Goal: Information Seeking & Learning: Learn about a topic

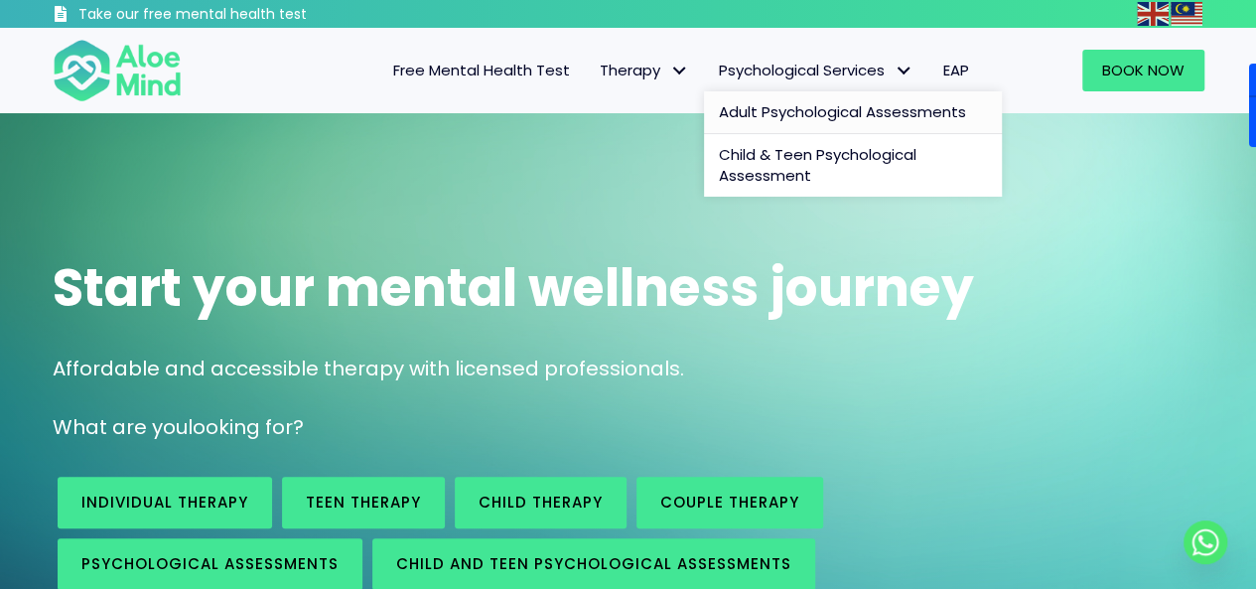
click at [763, 108] on span "Adult Psychological Assessments" at bounding box center [842, 111] width 247 height 21
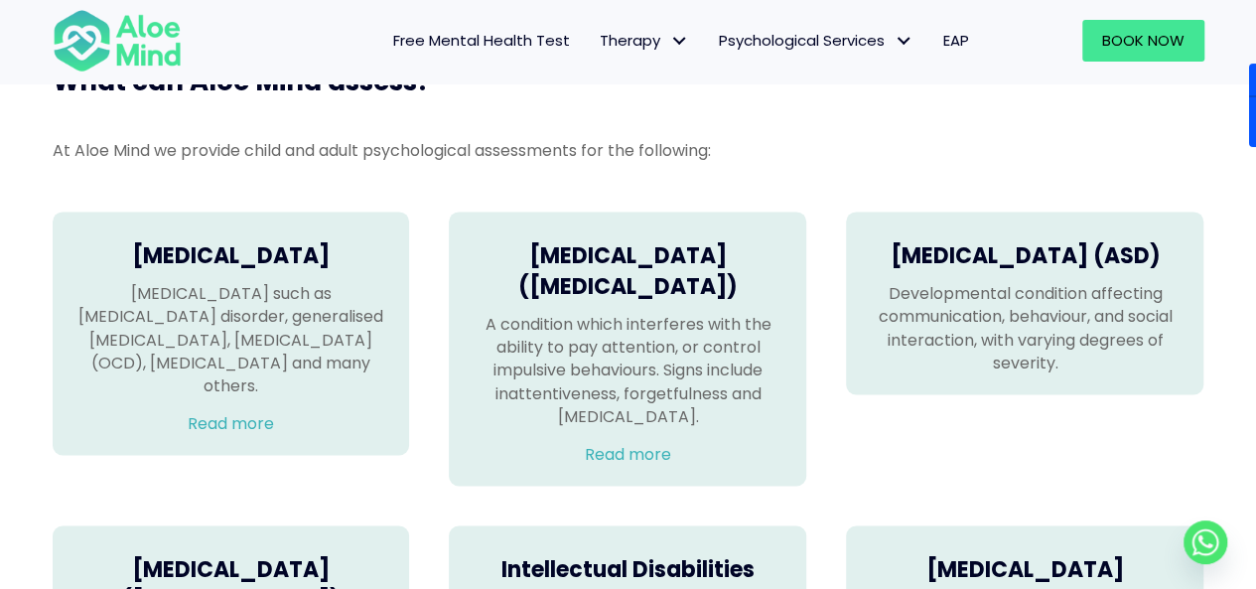
scroll to position [1291, 0]
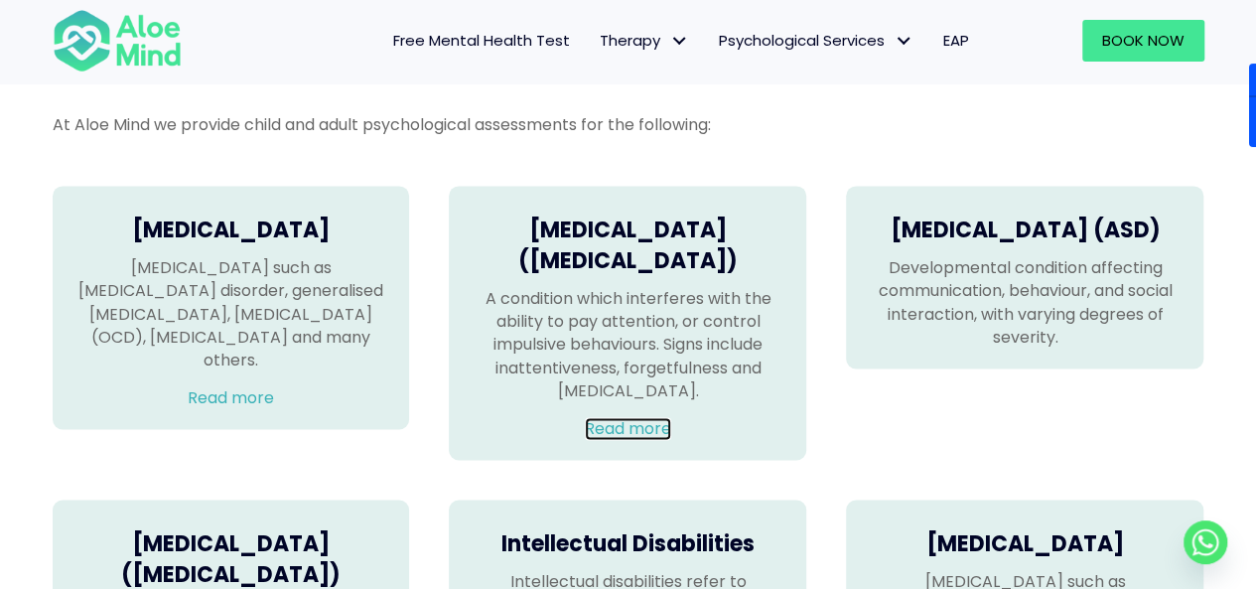
click at [618, 440] on link "Read more" at bounding box center [628, 428] width 86 height 23
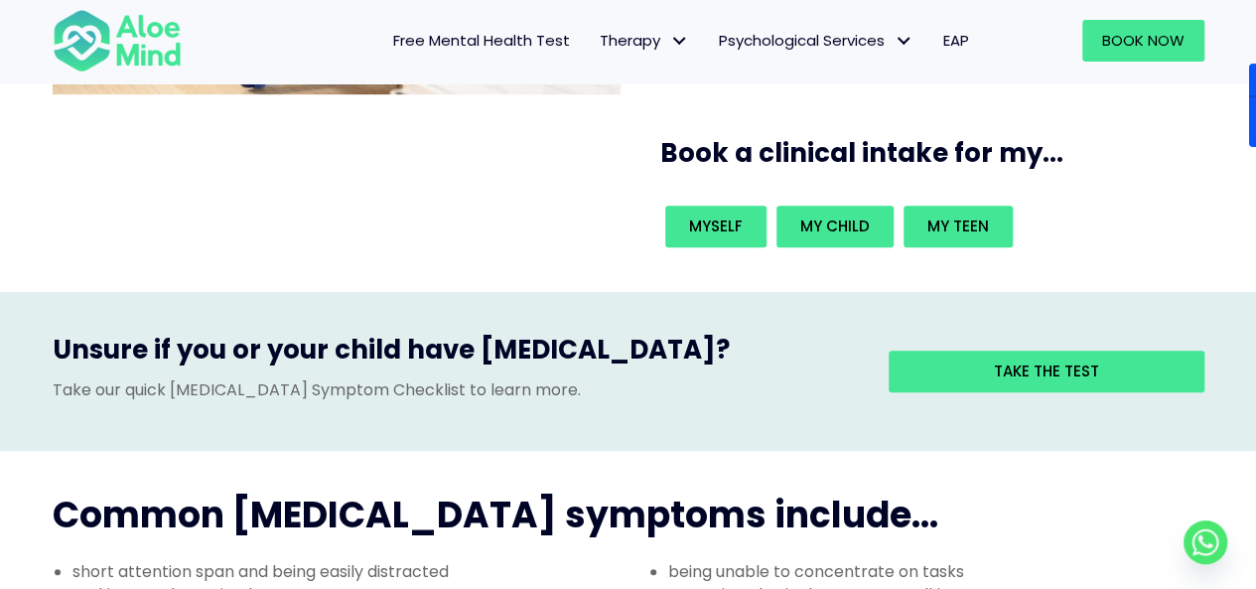
scroll to position [497, 0]
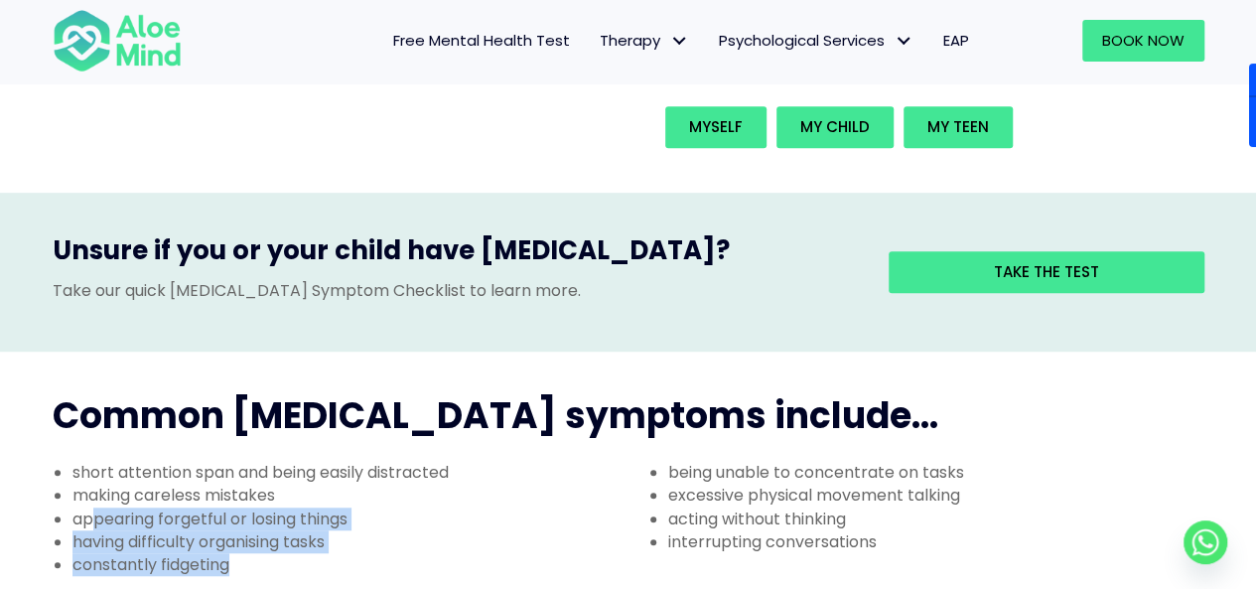
drag, startPoint x: 93, startPoint y: 422, endPoint x: 341, endPoint y: 466, distance: 251.1
click at [341, 466] on ul "short attention span and being easily distracted making careless mistakes appea…" at bounding box center [331, 518] width 596 height 115
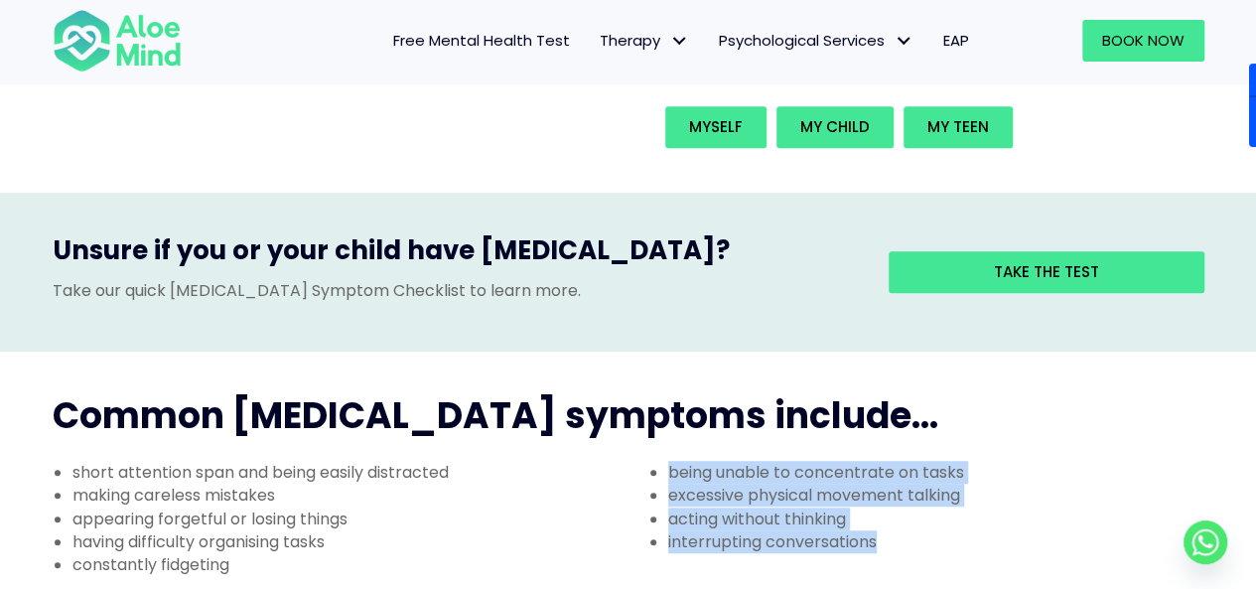
drag, startPoint x: 664, startPoint y: 374, endPoint x: 896, endPoint y: 446, distance: 242.2
click at [896, 461] on ul "being unable to concentrate on tasks excessive physical movement talking acting…" at bounding box center [927, 507] width 596 height 92
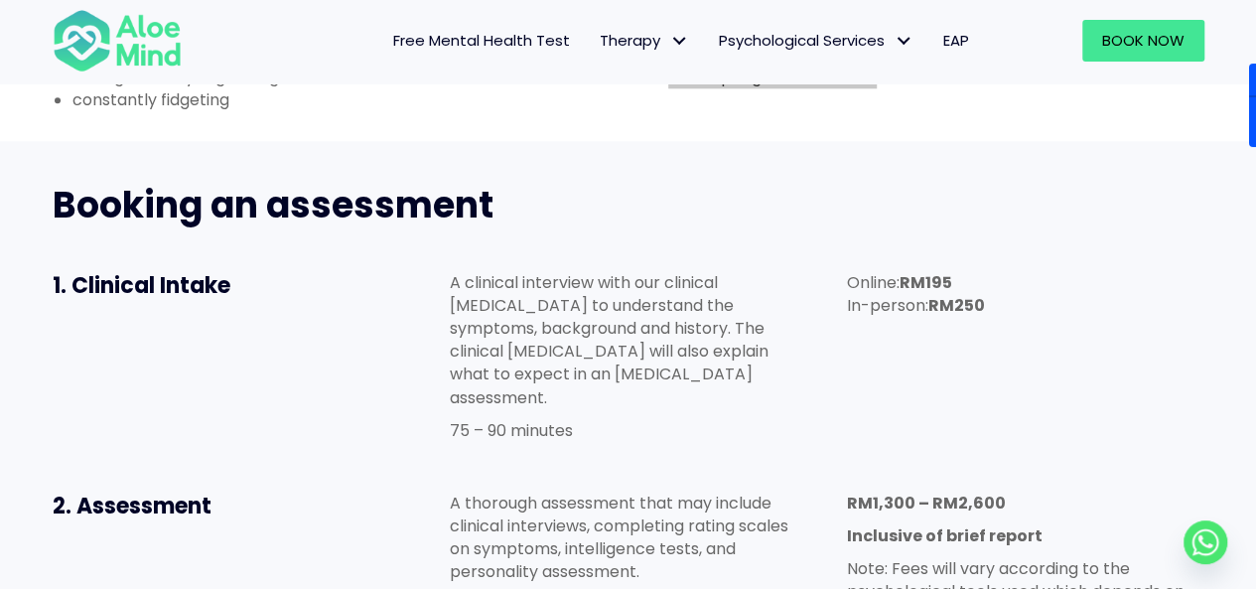
scroll to position [993, 0]
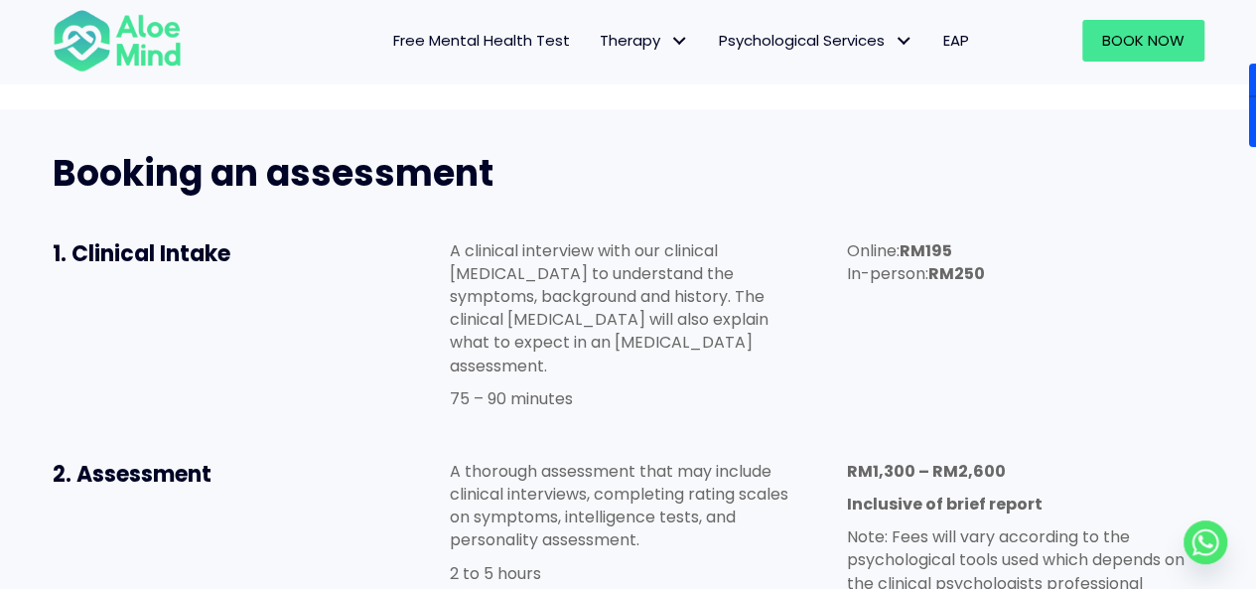
click at [502, 460] on p "A thorough assessment that may include clinical interviews, completing rating s…" at bounding box center [628, 506] width 358 height 92
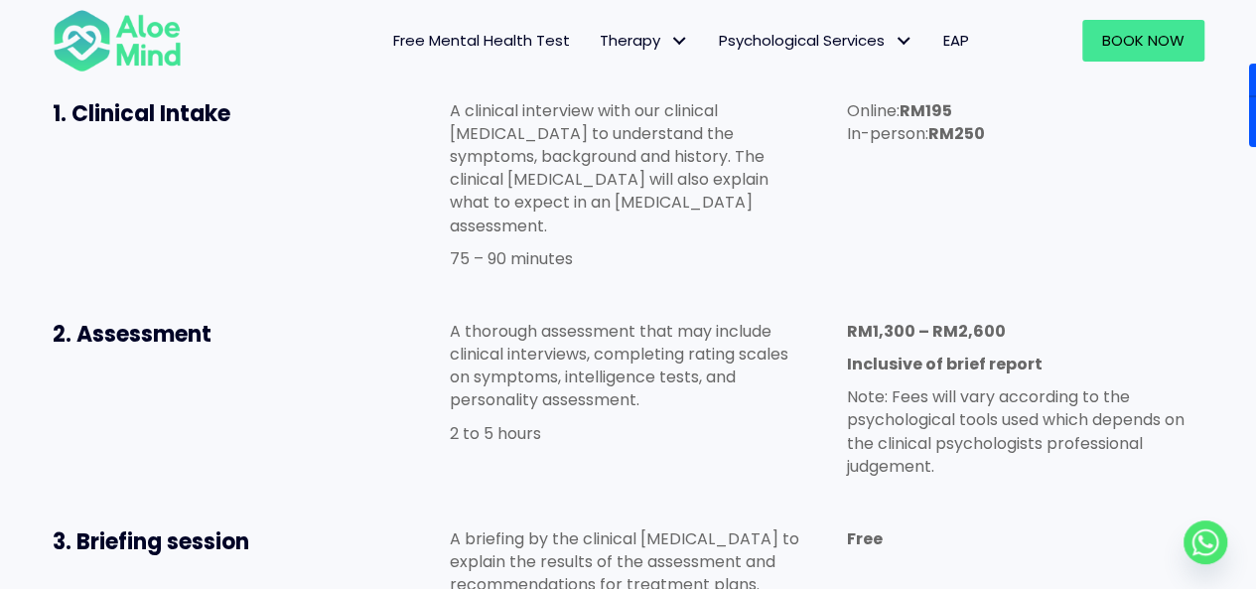
scroll to position [1093, 0]
